Goal: Register for event/course

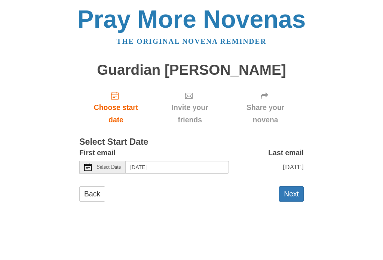
click at [98, 165] on span "Select Date" at bounding box center [109, 167] width 24 height 5
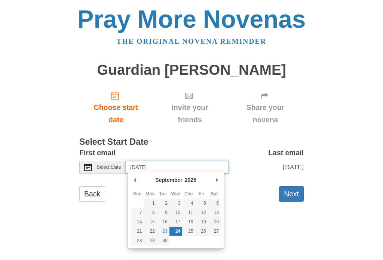
type input "Tuesday, September 23rd"
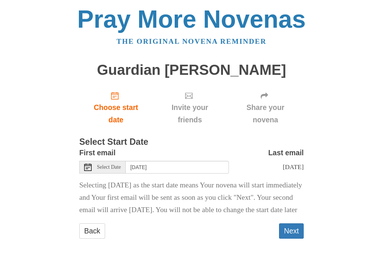
click at [293, 236] on button "Next" at bounding box center [291, 230] width 25 height 15
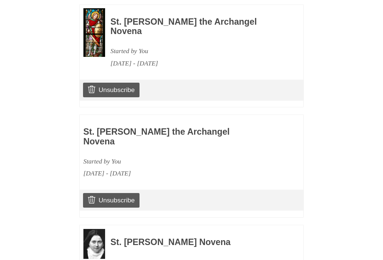
scroll to position [515, 0]
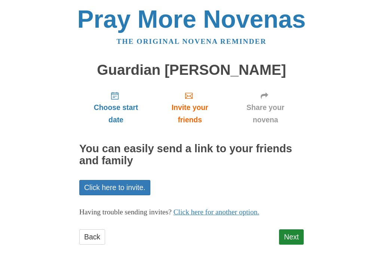
click at [293, 232] on link "Next" at bounding box center [291, 236] width 25 height 15
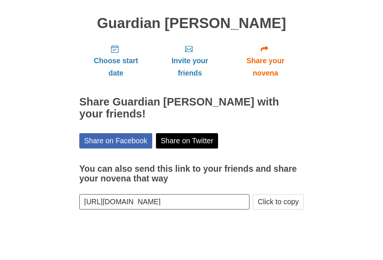
scroll to position [25, 0]
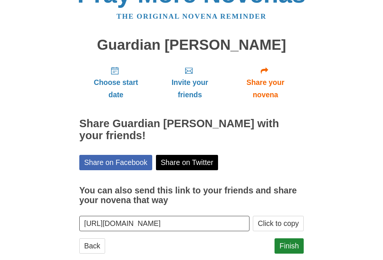
click at [295, 241] on link "Finish" at bounding box center [289, 246] width 29 height 15
